Goal: Complete application form

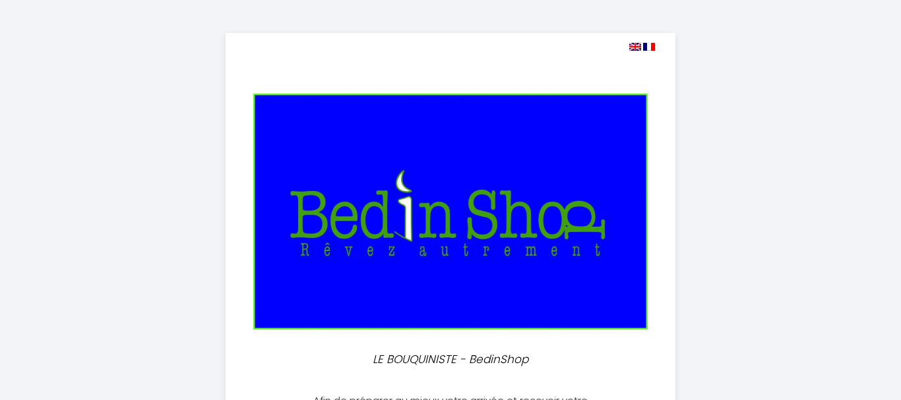
select select
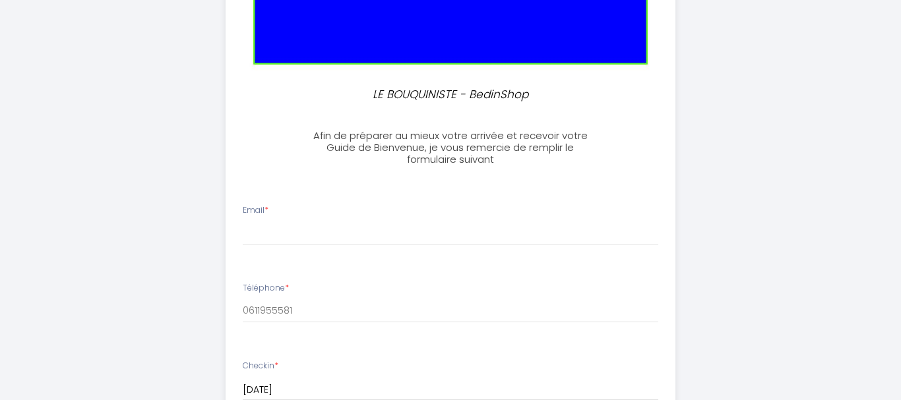
scroll to position [226, 0]
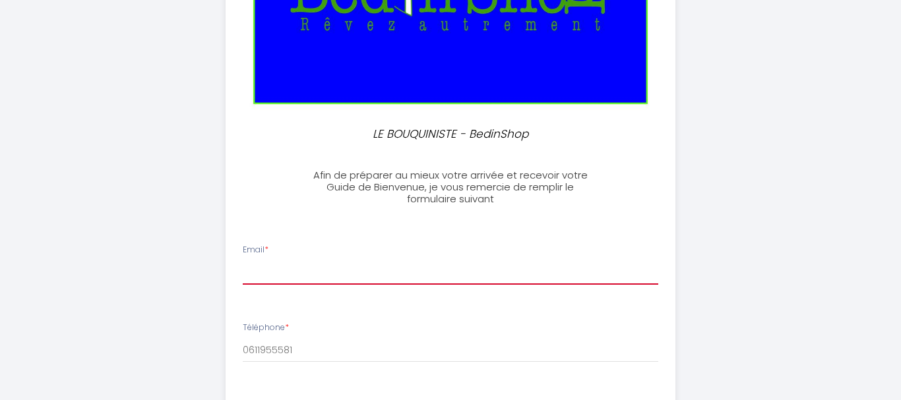
click at [287, 277] on input "Email *" at bounding box center [451, 273] width 416 height 24
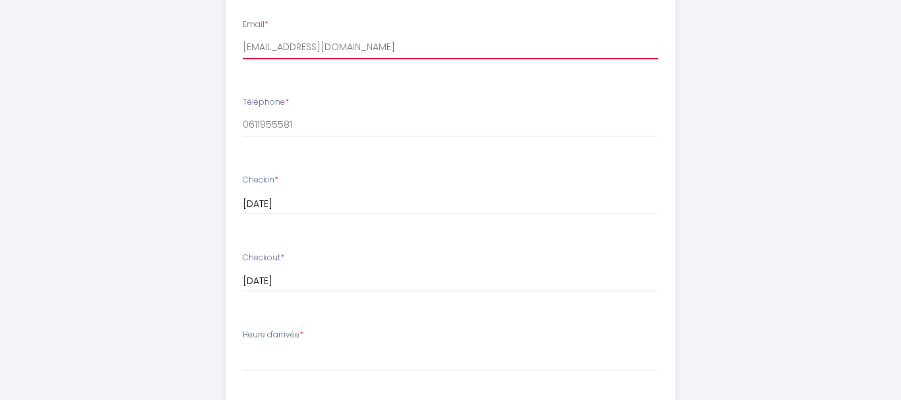
scroll to position [527, 0]
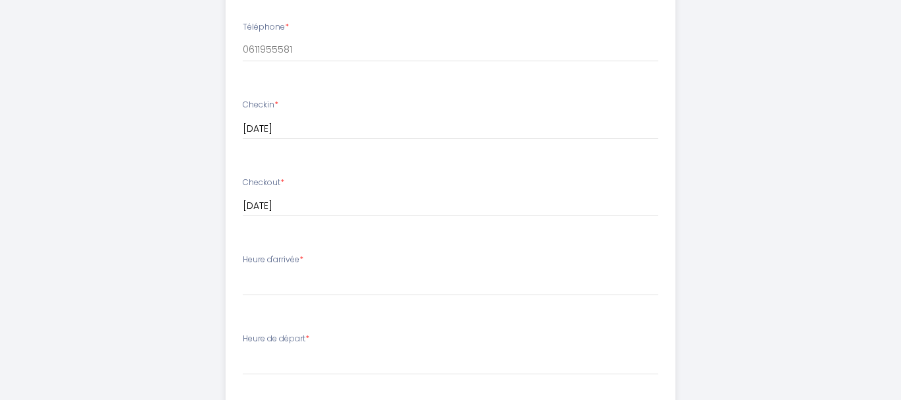
type input "[EMAIL_ADDRESS][DOMAIN_NAME]"
select select "15:00"
click option "15:00" at bounding box center [0, 0] width 0 height 0
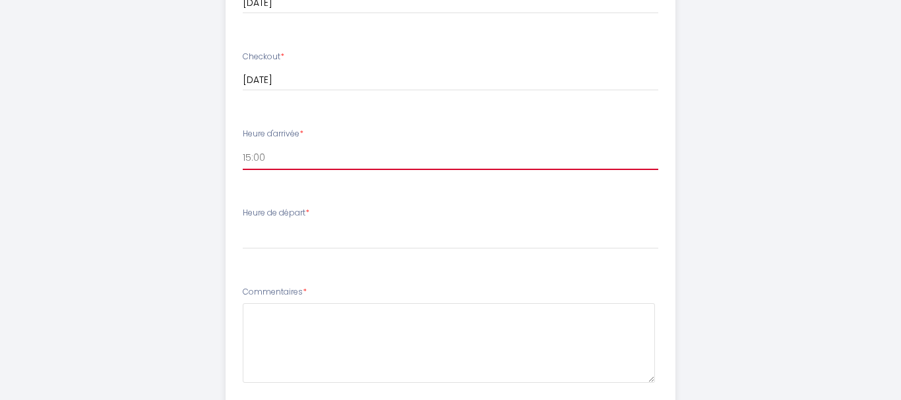
scroll to position [677, 0]
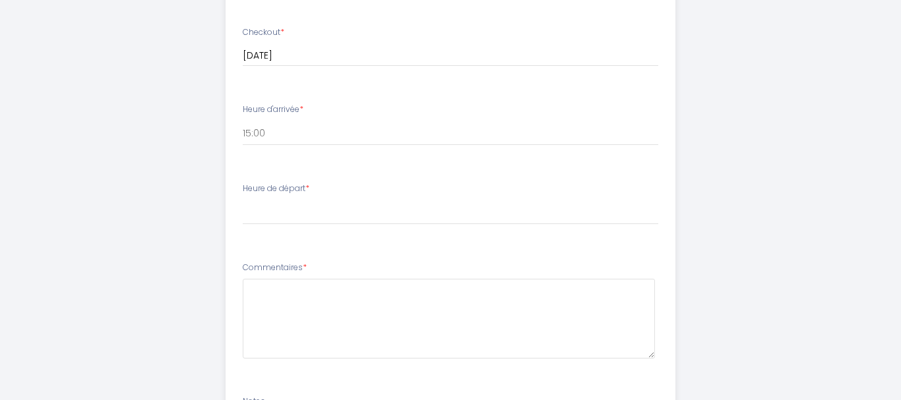
click at [272, 240] on li "Heure de départ * 00:00 00:30 01:00 01:30 02:00 02:30 03:00 03:30 04:00 04:30 0…" at bounding box center [450, 210] width 449 height 71
click at [274, 232] on li "Heure de départ * 00:00 00:30 01:00 01:30 02:00 02:30 03:00 03:30 04:00 04:30 0…" at bounding box center [450, 210] width 449 height 71
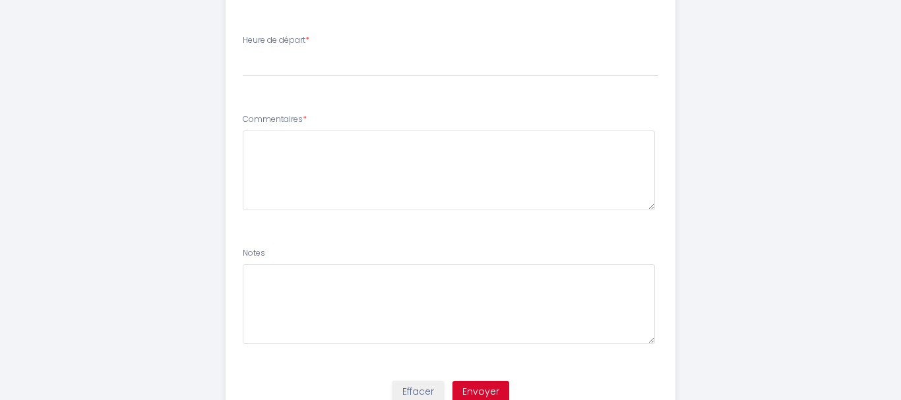
scroll to position [752, 0]
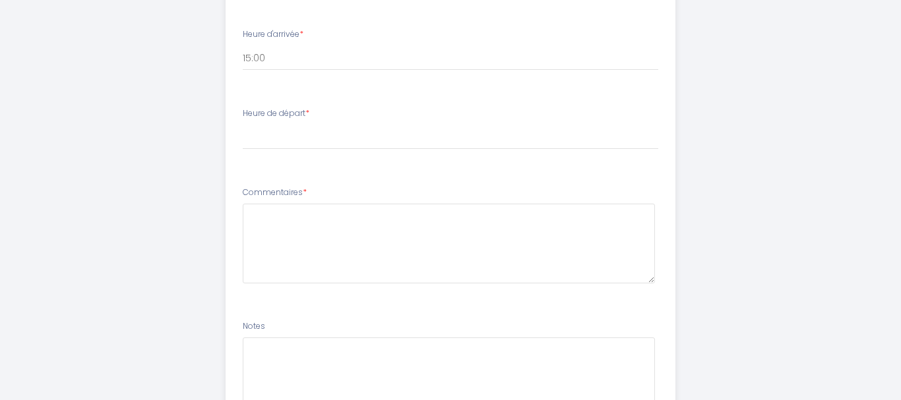
click at [298, 117] on label "Heure de départ *" at bounding box center [276, 114] width 67 height 13
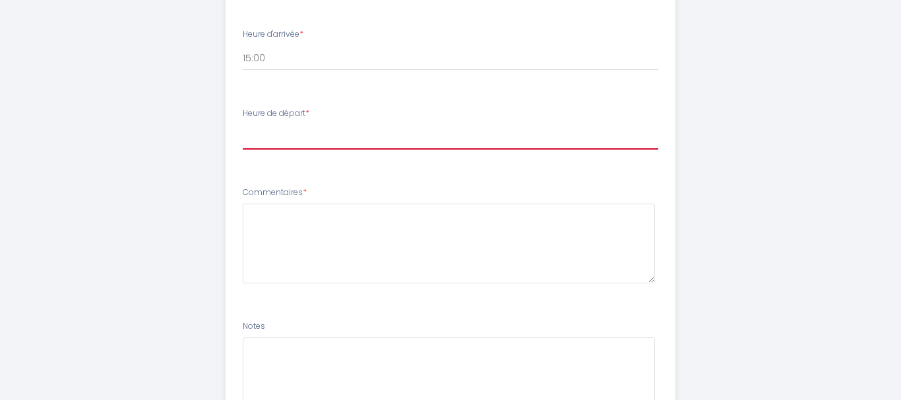
click at [243, 125] on select "00:00 00:30 01:00 01:30 02:00 02:30 03:00 03:30 04:00 04:30 05:00 05:30 06:00 0…" at bounding box center [451, 137] width 416 height 25
select select "10:30"
click option "10:30" at bounding box center [0, 0] width 0 height 0
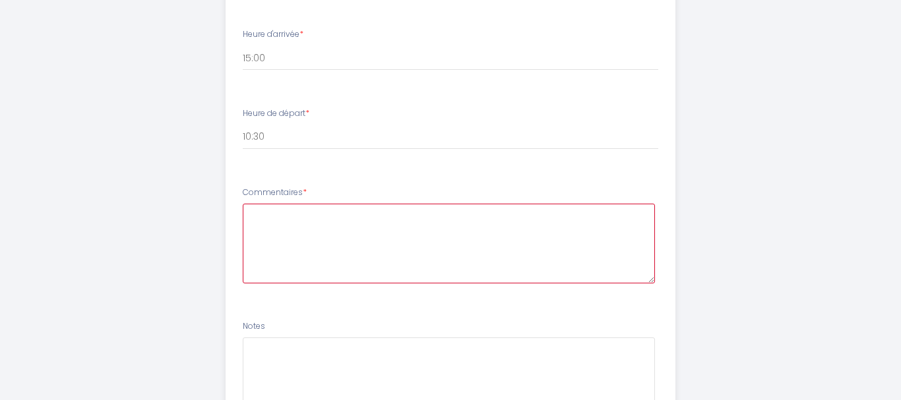
click at [278, 219] on textarea at bounding box center [449, 244] width 413 height 80
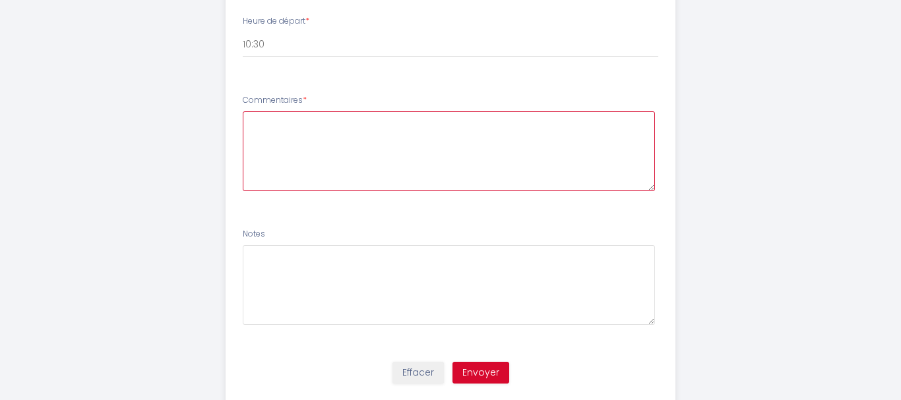
scroll to position [806, 0]
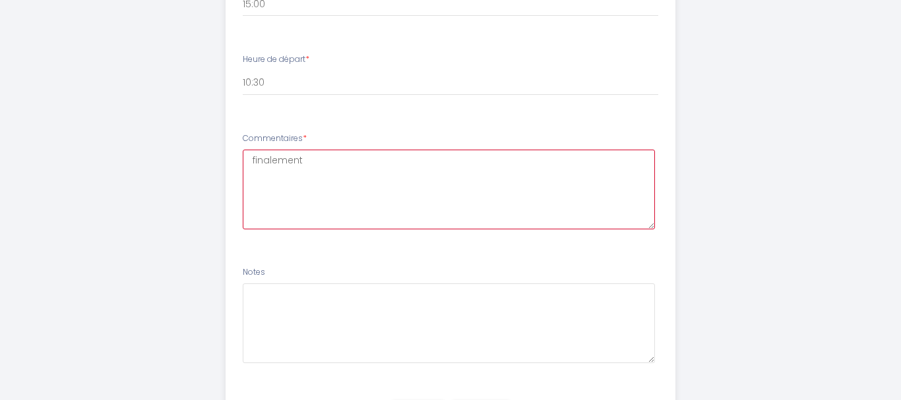
click at [250, 160] on textarea "finalement" at bounding box center [449, 190] width 413 height 80
click at [344, 163] on textarea "Bonjour, finalement" at bounding box center [449, 190] width 413 height 80
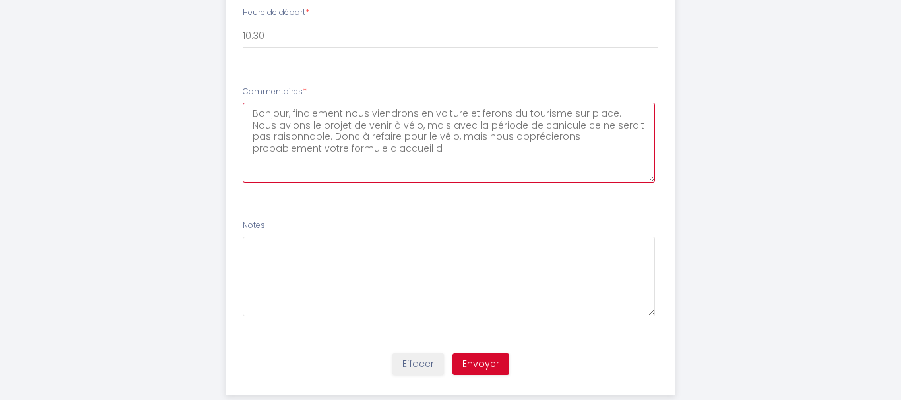
scroll to position [881, 0]
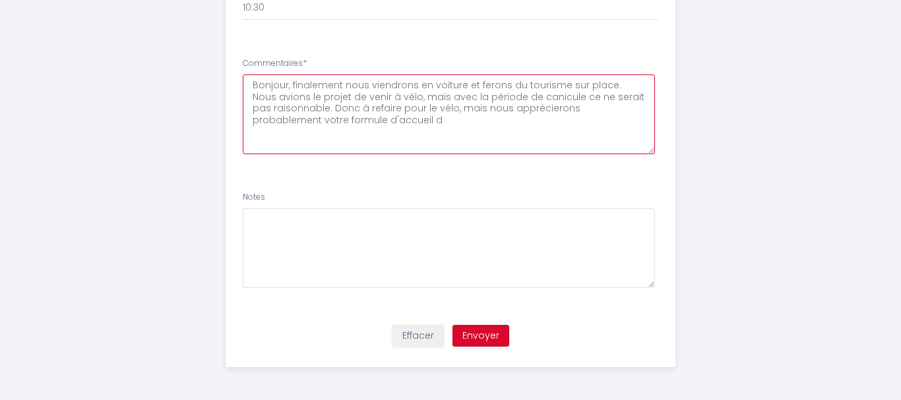
click at [390, 98] on textarea "Bonjour, finalement nous viendrons en voiture et ferons du tourisme sur place. …" at bounding box center [449, 115] width 413 height 80
click at [507, 107] on textarea "Bonjour, finalement nous viendrons en voiture et ferons du tourisme sur place. …" at bounding box center [449, 115] width 413 height 80
click at [566, 119] on textarea "Bonjour, finalement nous viendrons en voiture et ferons du tourisme sur place. …" at bounding box center [449, 115] width 413 height 80
type textarea "Bonjour, finalement nous viendrons en voiture et ferons du tourisme sur place. …"
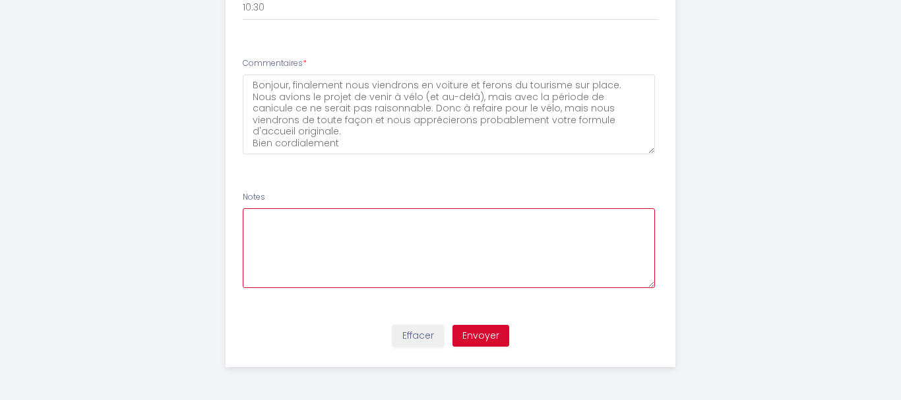
click at [278, 227] on textarea at bounding box center [449, 248] width 413 height 80
drag, startPoint x: 309, startPoint y: 219, endPoint x: 251, endPoint y: 231, distance: 58.6
click at [251, 231] on textarea "vous pouvez nous conseiller un resto correct ?" at bounding box center [449, 248] width 413 height 80
click at [473, 221] on textarea "Pouvez-vous nous conseiller un resto correct ?" at bounding box center [449, 248] width 413 height 80
type textarea "Pouvez-vous nous conseiller un resto correct ? [GEOGRAPHIC_DATA]"
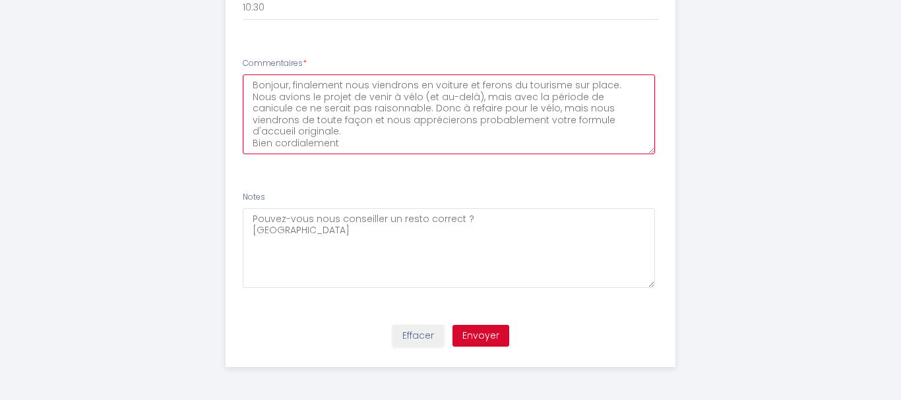
click at [339, 87] on textarea "Bonjour, finalement nous viendrons en voiture et ferons du tourisme sur place. …" at bounding box center [449, 115] width 413 height 80
type textarea "Bonjour, finalement, nous viendrons en voiture et ferons du tourisme sur place.…"
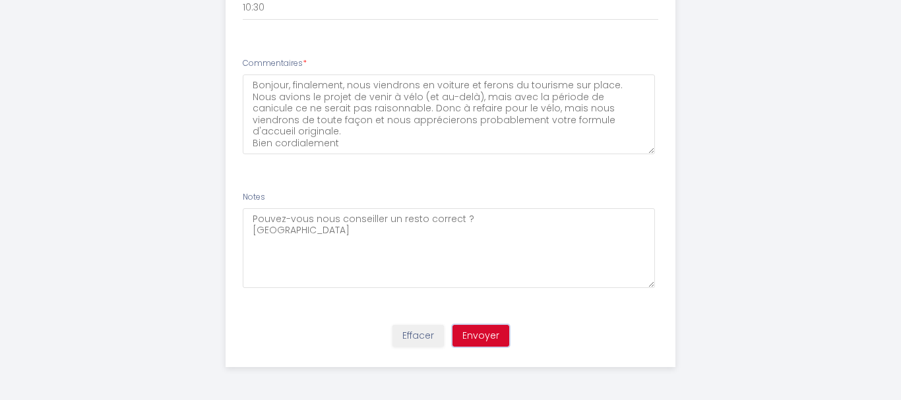
click at [488, 338] on button "Envoyer" at bounding box center [481, 336] width 57 height 22
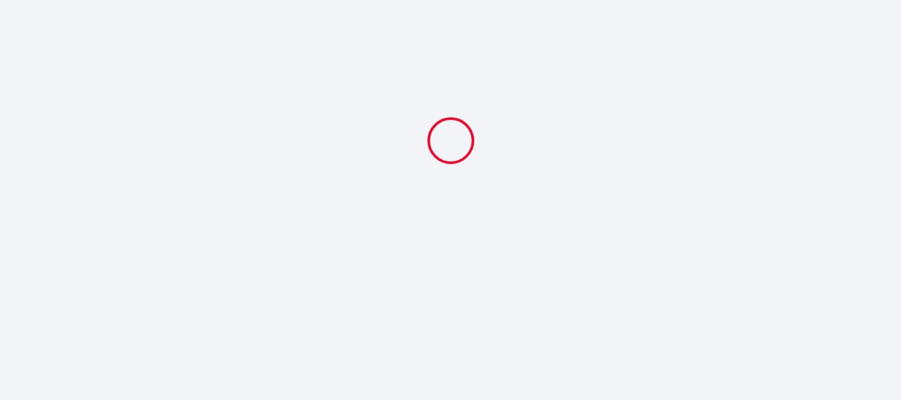
scroll to position [0, 0]
select select "10:30"
